Goal: Task Accomplishment & Management: Manage account settings

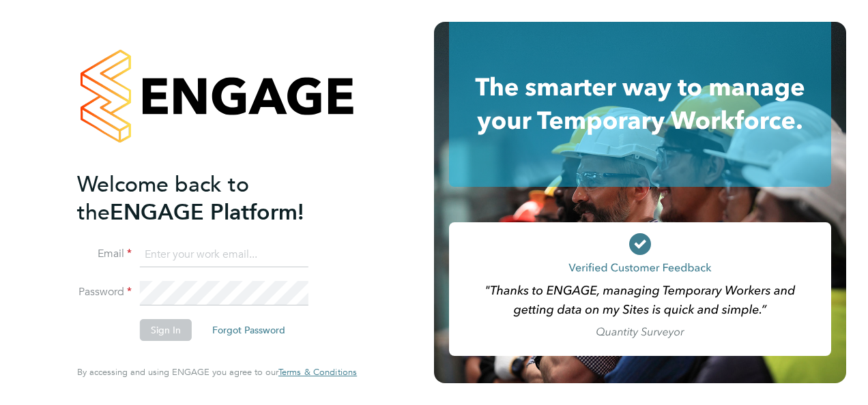
type input "[PERSON_NAME][EMAIL_ADDRESS][DOMAIN_NAME]"
click at [162, 332] on button "Sign In" at bounding box center [166, 330] width 52 height 22
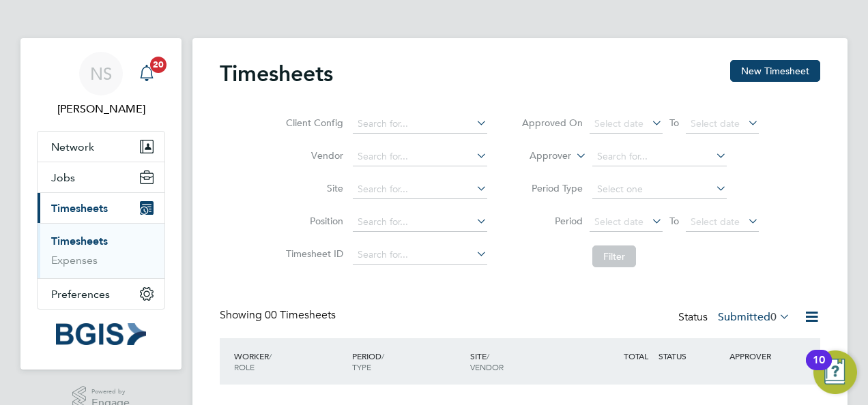
click at [158, 67] on span "20" at bounding box center [158, 65] width 16 height 16
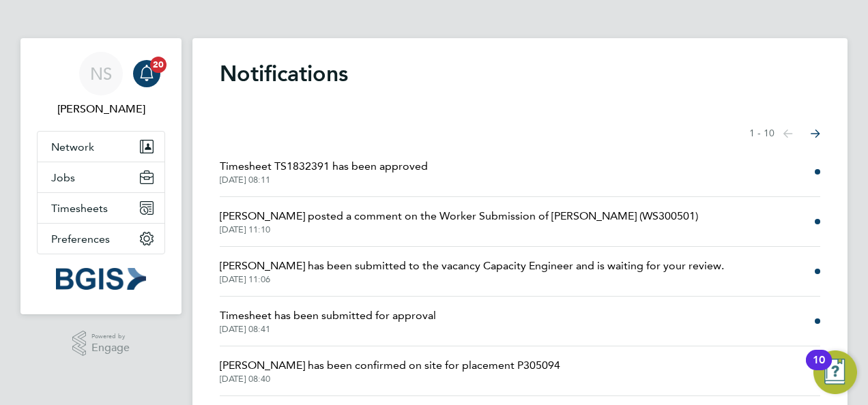
click at [314, 169] on span "Timesheet TS1832391 has been approved" at bounding box center [324, 166] width 208 height 16
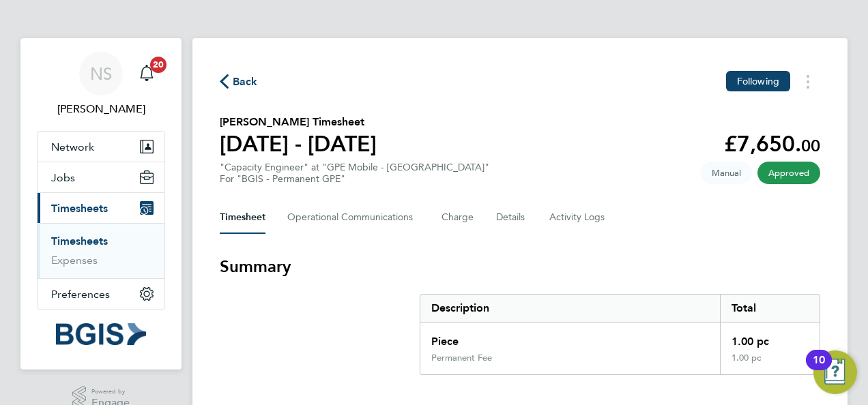
click at [233, 81] on span "Back" at bounding box center [245, 82] width 25 height 16
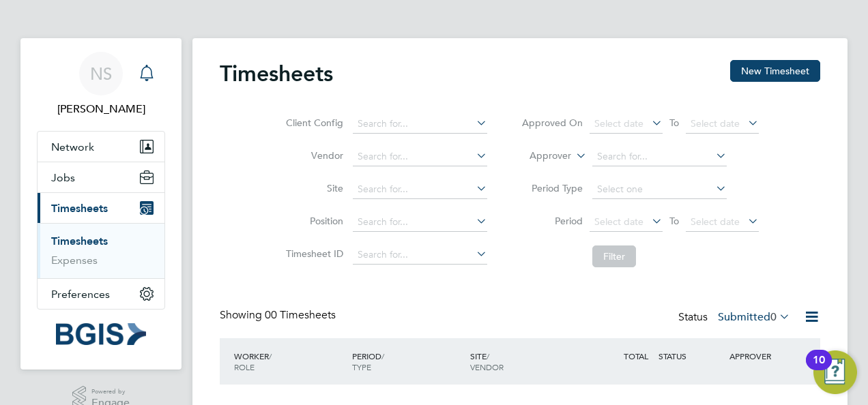
drag, startPoint x: 145, startPoint y: 72, endPoint x: 157, endPoint y: 119, distance: 48.6
click at [146, 72] on icon "Main navigation" at bounding box center [146, 73] width 16 height 16
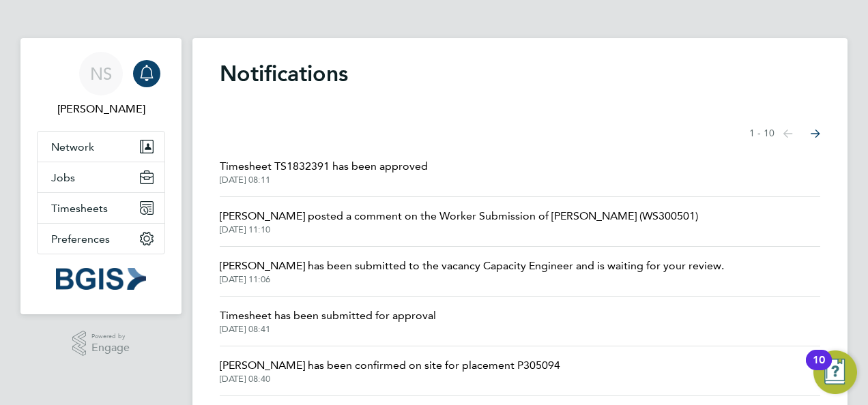
click at [813, 132] on icon "Select page of notifications list" at bounding box center [815, 134] width 10 height 9
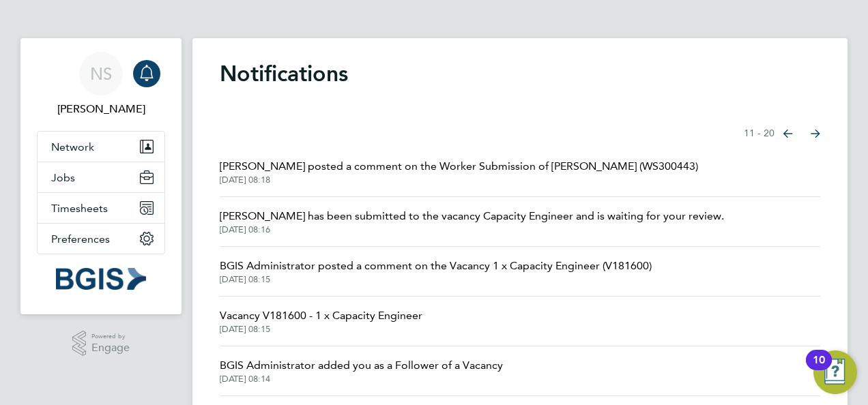
click at [785, 130] on icon "Select page of notifications list" at bounding box center [788, 134] width 10 height 8
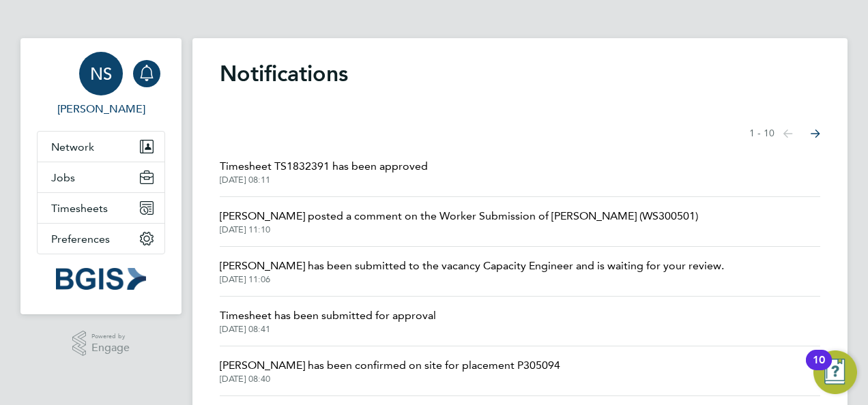
click at [91, 73] on span "NS" at bounding box center [101, 74] width 22 height 18
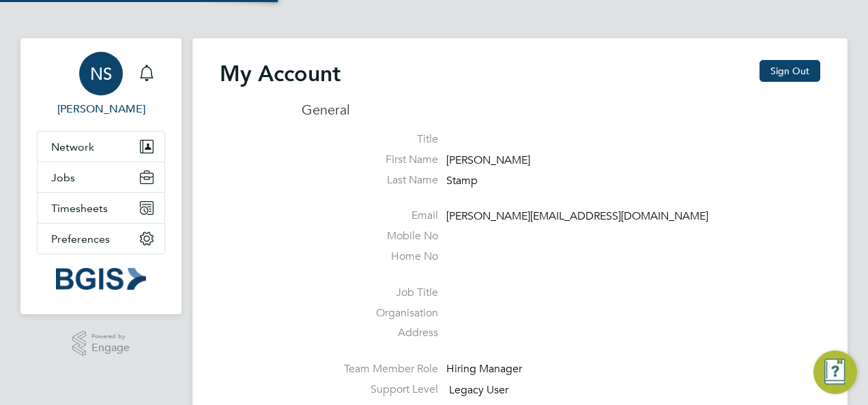
type input "[PERSON_NAME][EMAIL_ADDRESS][DOMAIN_NAME]"
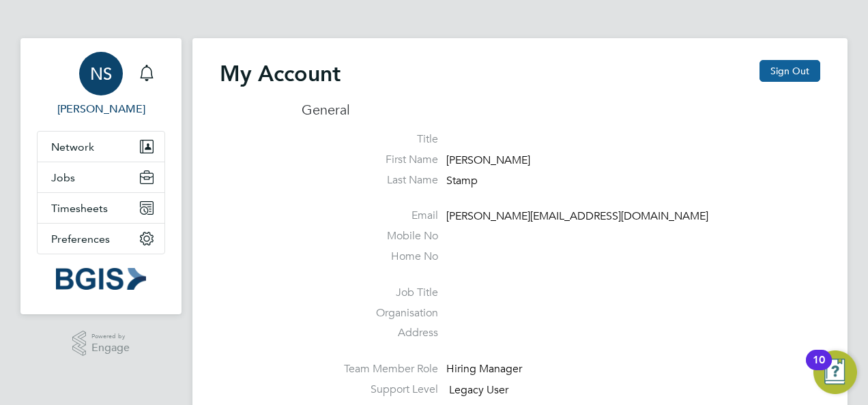
click at [800, 72] on button "Sign Out" at bounding box center [789, 71] width 61 height 22
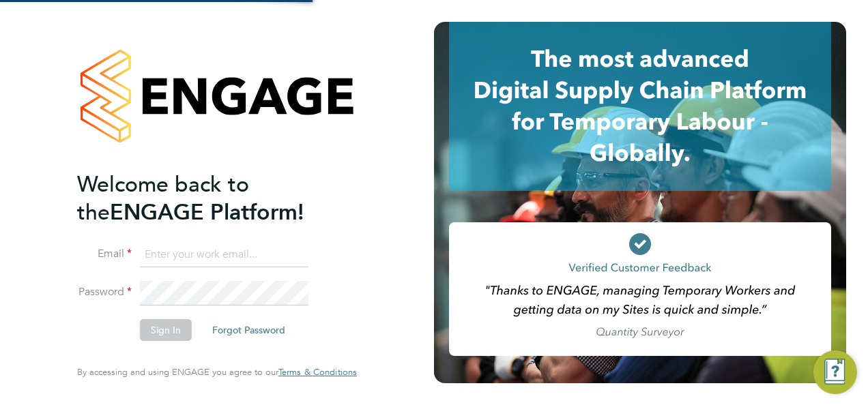
type input "[PERSON_NAME][EMAIL_ADDRESS][DOMAIN_NAME]"
